Goal: Information Seeking & Learning: Check status

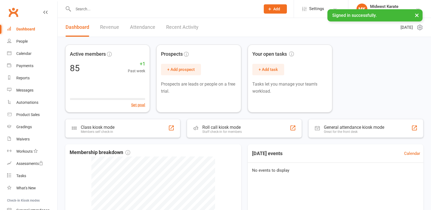
click at [130, 9] on input "text" at bounding box center [164, 9] width 185 height 8
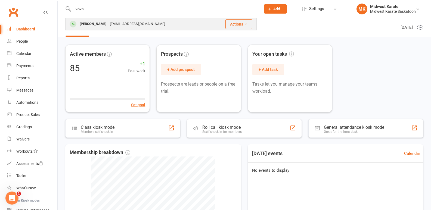
type input "vova"
click at [129, 27] on div "[EMAIL_ADDRESS][DOMAIN_NAME]" at bounding box center [137, 24] width 59 height 8
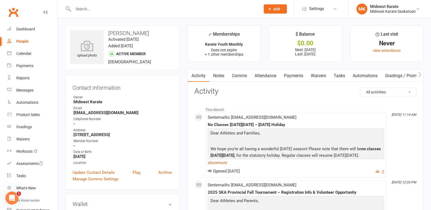
click at [274, 75] on link "Attendance" at bounding box center [265, 76] width 29 height 13
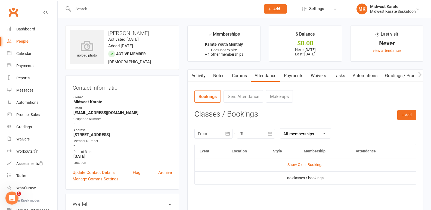
click at [295, 75] on link "Payments" at bounding box center [293, 76] width 27 height 13
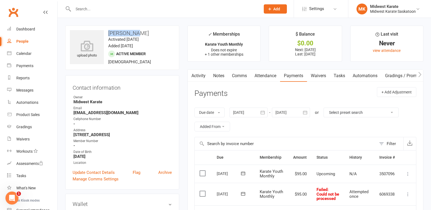
drag, startPoint x: 109, startPoint y: 32, endPoint x: 135, endPoint y: 34, distance: 25.9
click at [135, 34] on h3 "[PERSON_NAME]" at bounding box center [122, 33] width 105 height 6
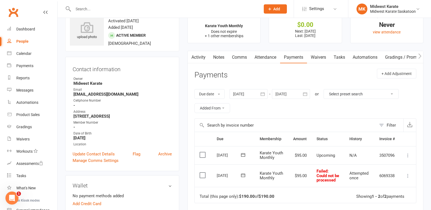
scroll to position [27, 0]
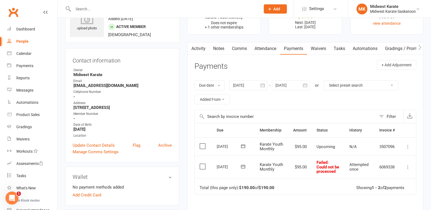
click at [265, 89] on button "button" at bounding box center [263, 86] width 10 height 10
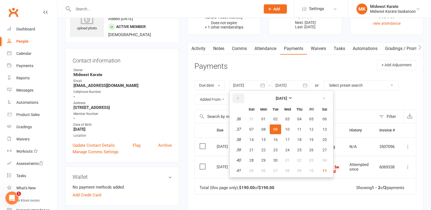
click at [243, 98] on button "button" at bounding box center [239, 99] width 12 height 10
click at [277, 119] on span "01" at bounding box center [276, 119] width 4 height 4
type input "[DATE]"
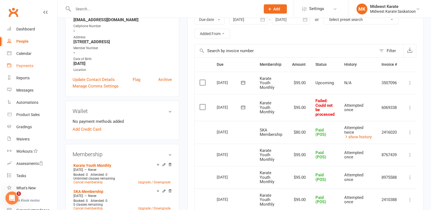
scroll to position [82, 0]
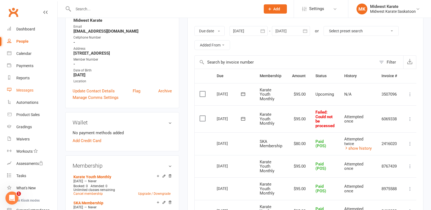
click at [34, 88] on link "Messages" at bounding box center [32, 90] width 50 height 12
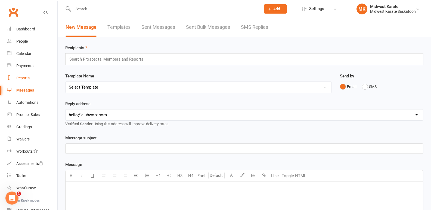
click at [30, 74] on link "Reports" at bounding box center [32, 78] width 50 height 12
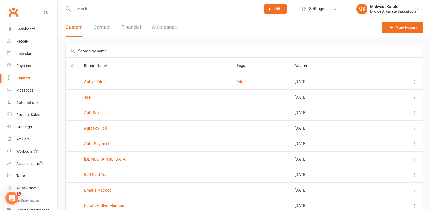
scroll to position [61, 0]
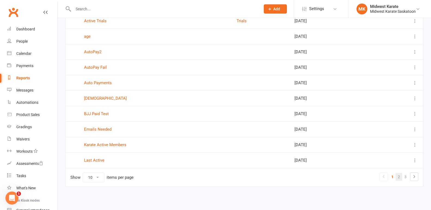
click at [398, 176] on link "2" at bounding box center [399, 177] width 7 height 8
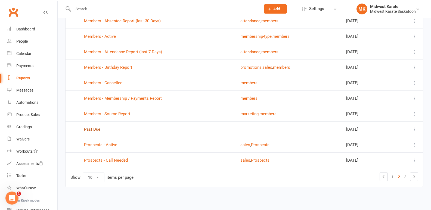
click at [86, 129] on link "Past Due" at bounding box center [92, 129] width 16 height 5
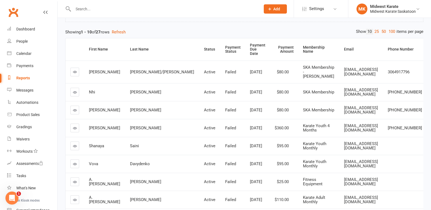
scroll to position [54, 0]
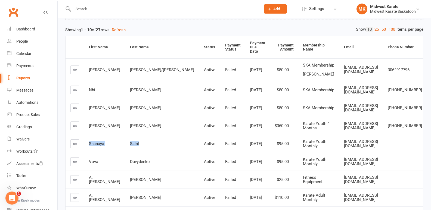
drag, startPoint x: 88, startPoint y: 139, endPoint x: 133, endPoint y: 140, distance: 44.4
click at [133, 140] on tr "[PERSON_NAME] Active Failed [DATE] $95.00 Karate Youth Monthly [EMAIL_ADDRESS][…" at bounding box center [247, 144] width 362 height 18
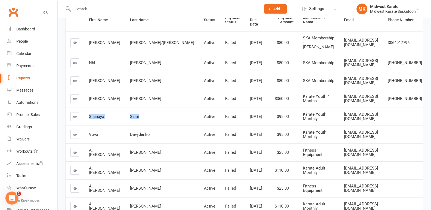
scroll to position [109, 0]
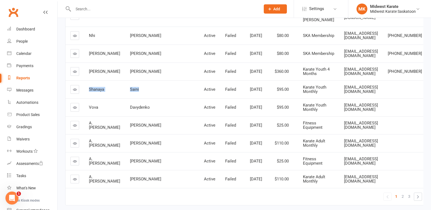
click at [93, 87] on span "Shanaya" at bounding box center [96, 89] width 15 height 5
drag, startPoint x: 92, startPoint y: 85, endPoint x: 108, endPoint y: 84, distance: 16.1
click at [108, 87] on div "Shanaya" at bounding box center [104, 89] width 31 height 5
click at [24, 79] on div "Reports" at bounding box center [23, 78] width 14 height 4
